Goal: Check status

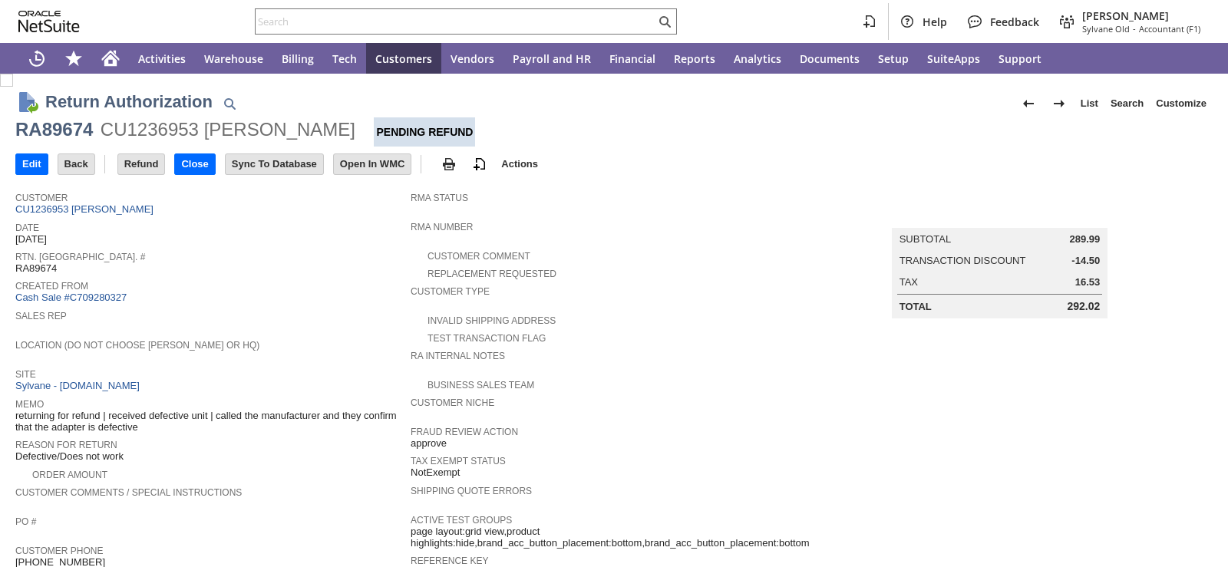
click at [322, 286] on span "Created From" at bounding box center [209, 283] width 388 height 15
click at [237, 276] on span "Created From" at bounding box center [209, 283] width 388 height 15
click at [275, 314] on span "Sales Rep" at bounding box center [209, 313] width 388 height 15
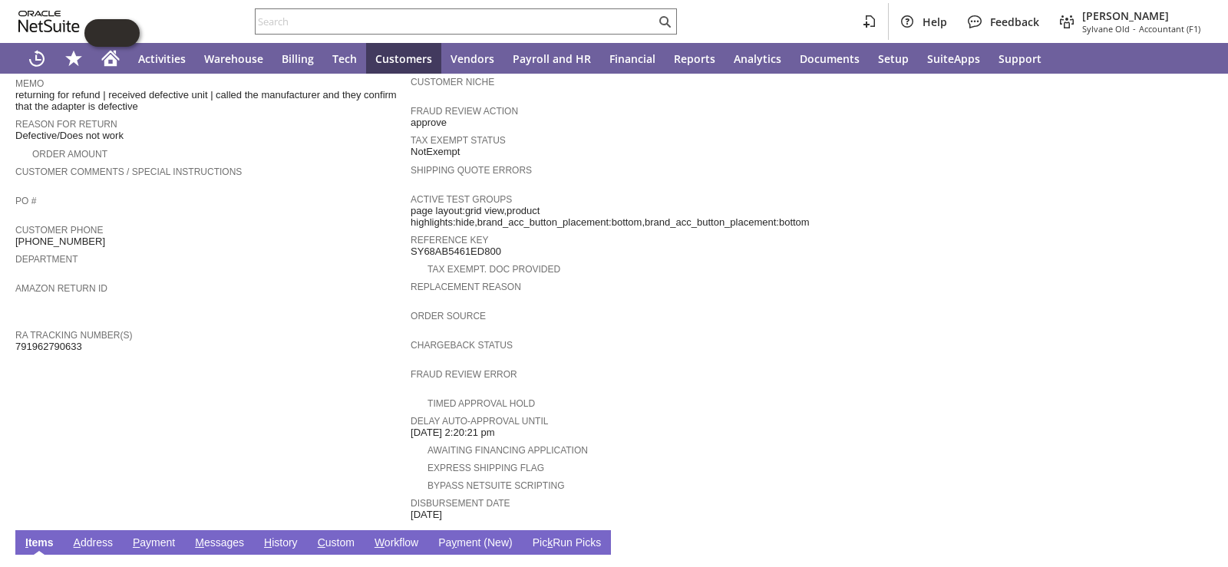
scroll to position [576, 0]
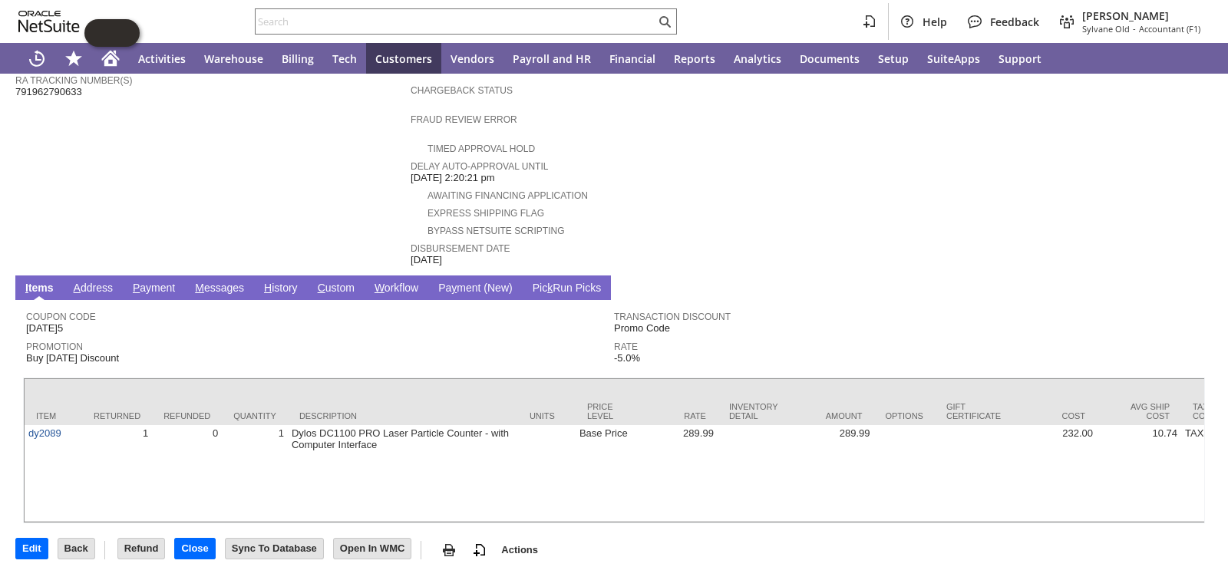
click at [739, 186] on td "Awaiting Financing Application" at bounding box center [614, 195] width 407 height 18
click at [287, 282] on link "H istory" at bounding box center [280, 289] width 41 height 15
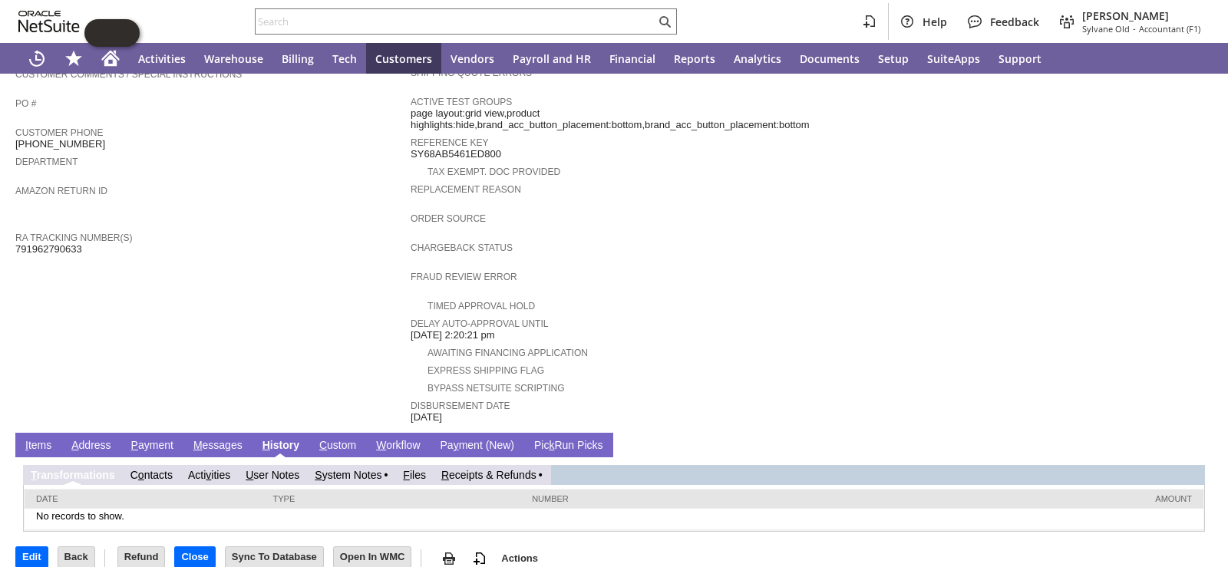
scroll to position [0, 0]
click at [517, 469] on link "R eceipts & Refunds" at bounding box center [488, 475] width 95 height 12
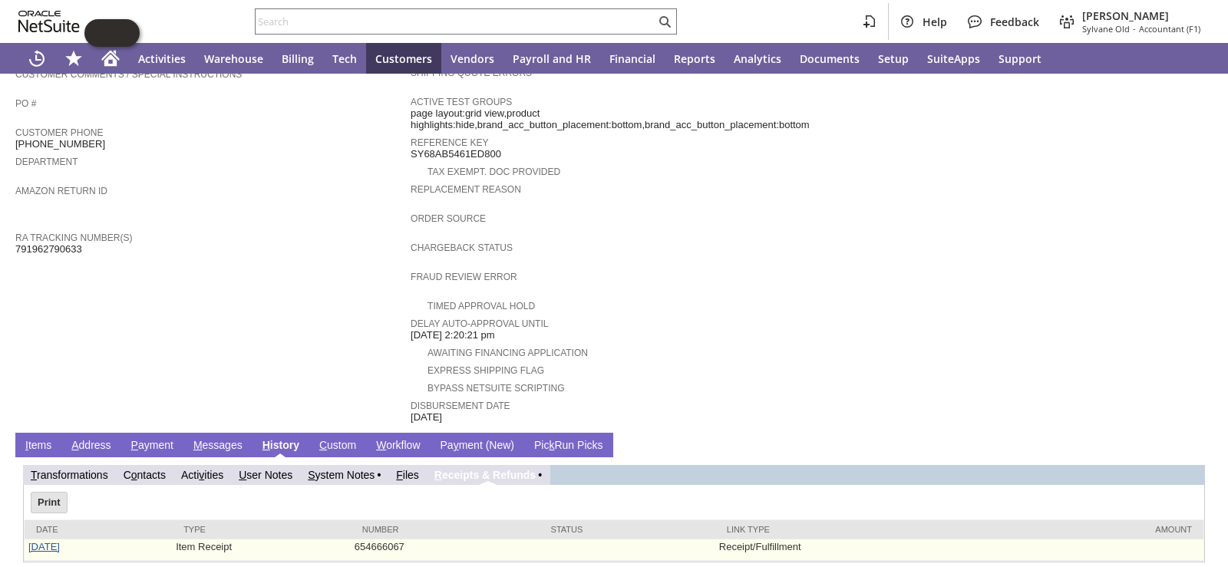
click at [47, 541] on link "[DATE]" at bounding box center [43, 547] width 31 height 12
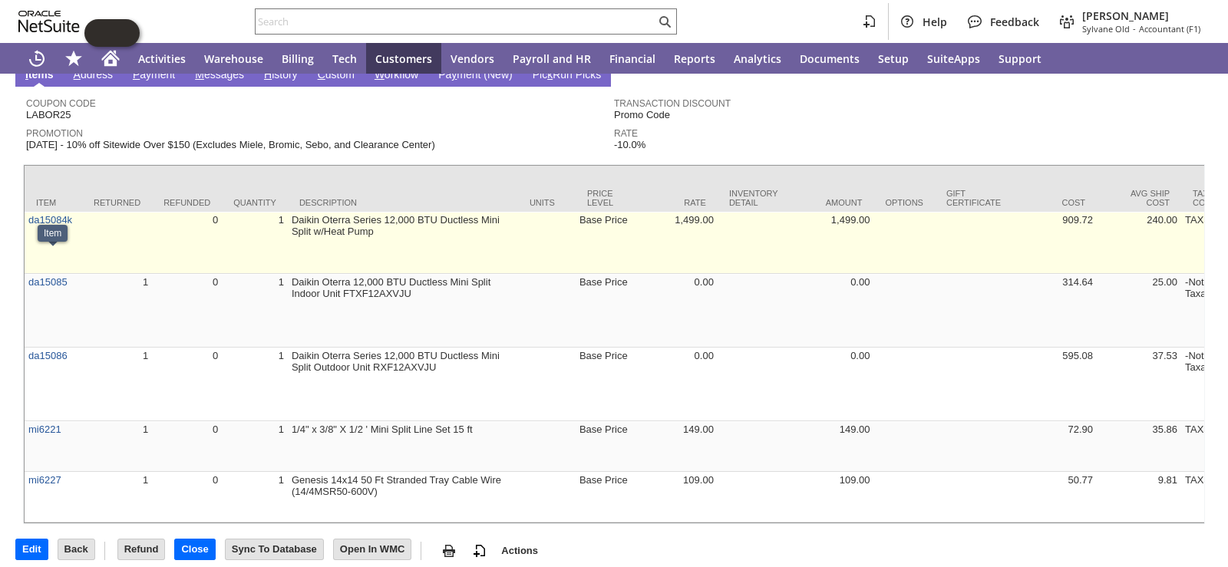
scroll to position [471, 0]
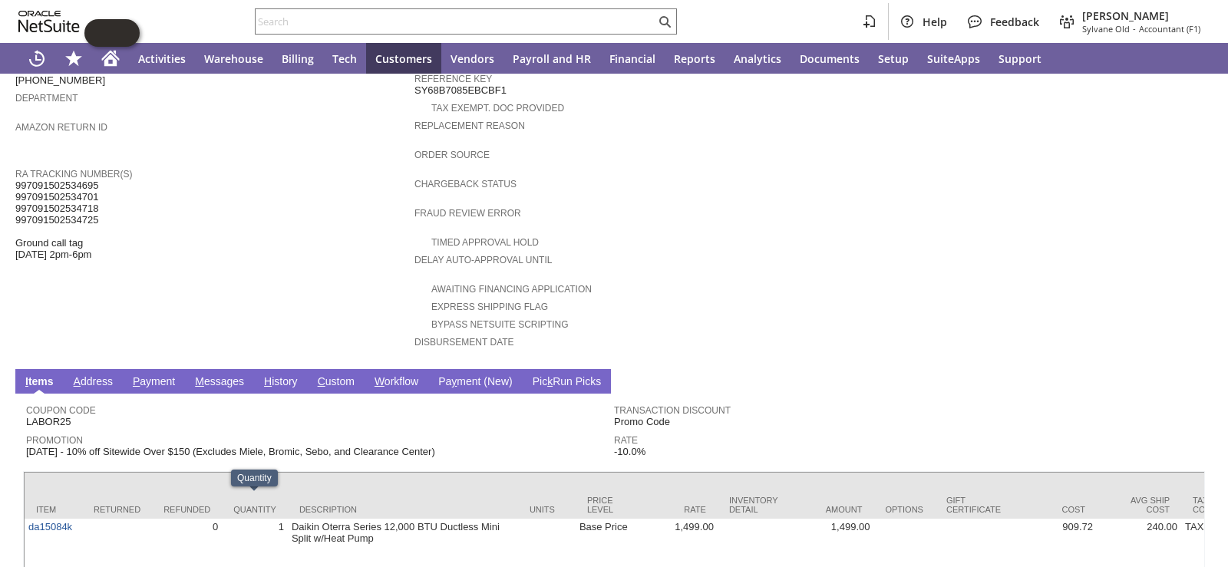
click at [277, 375] on link "H istory" at bounding box center [280, 382] width 41 height 15
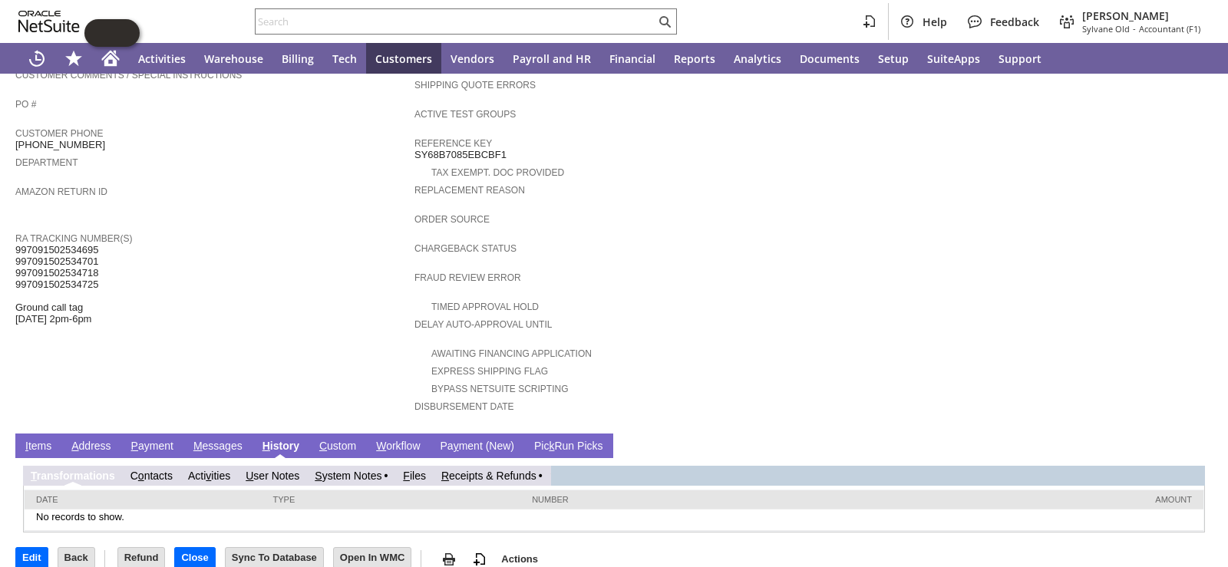
scroll to position [0, 0]
click at [498, 470] on link "R eceipts & Refunds" at bounding box center [488, 476] width 95 height 12
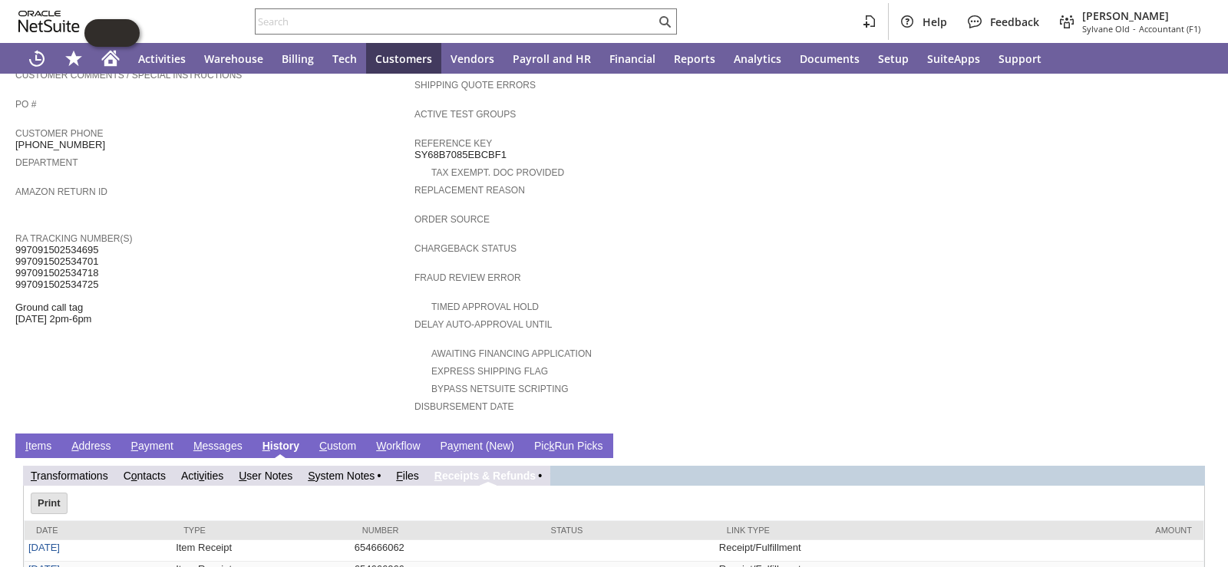
scroll to position [481, 0]
